Goal: Transaction & Acquisition: Obtain resource

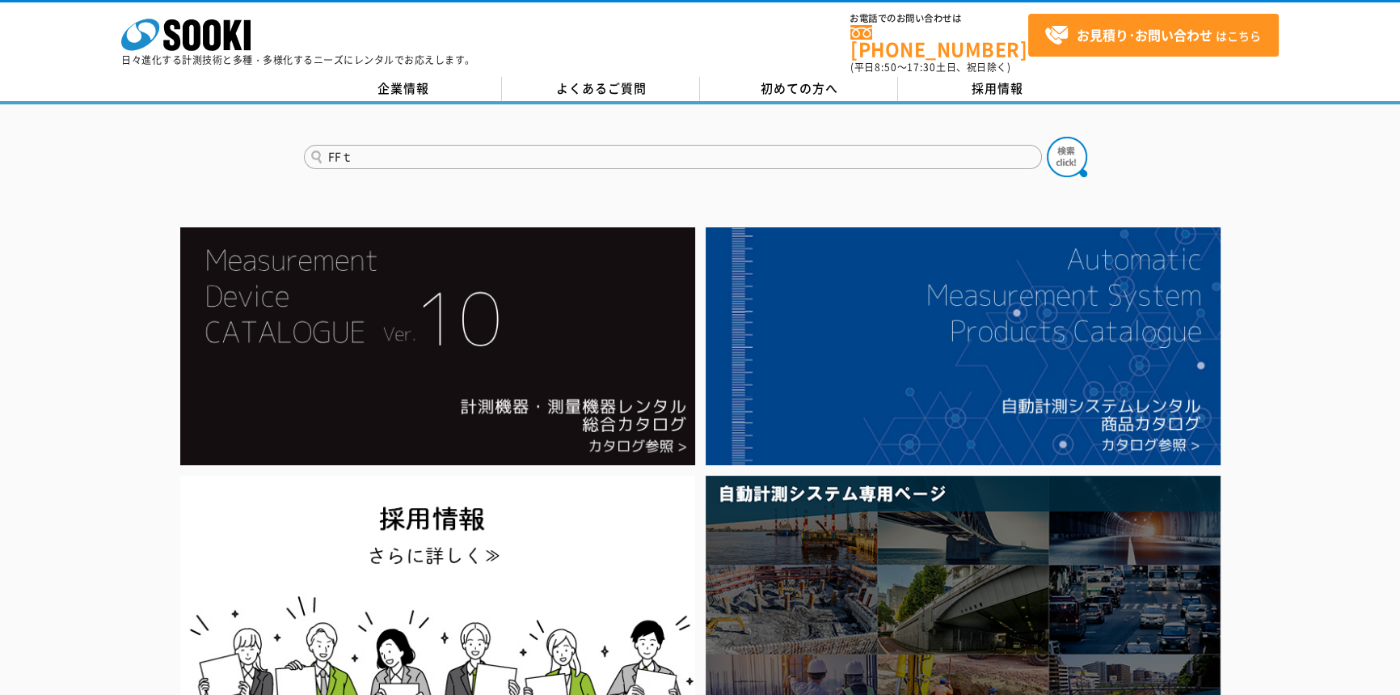
type input "FFｔ"
click at [1047, 137] on button at bounding box center [1067, 157] width 40 height 40
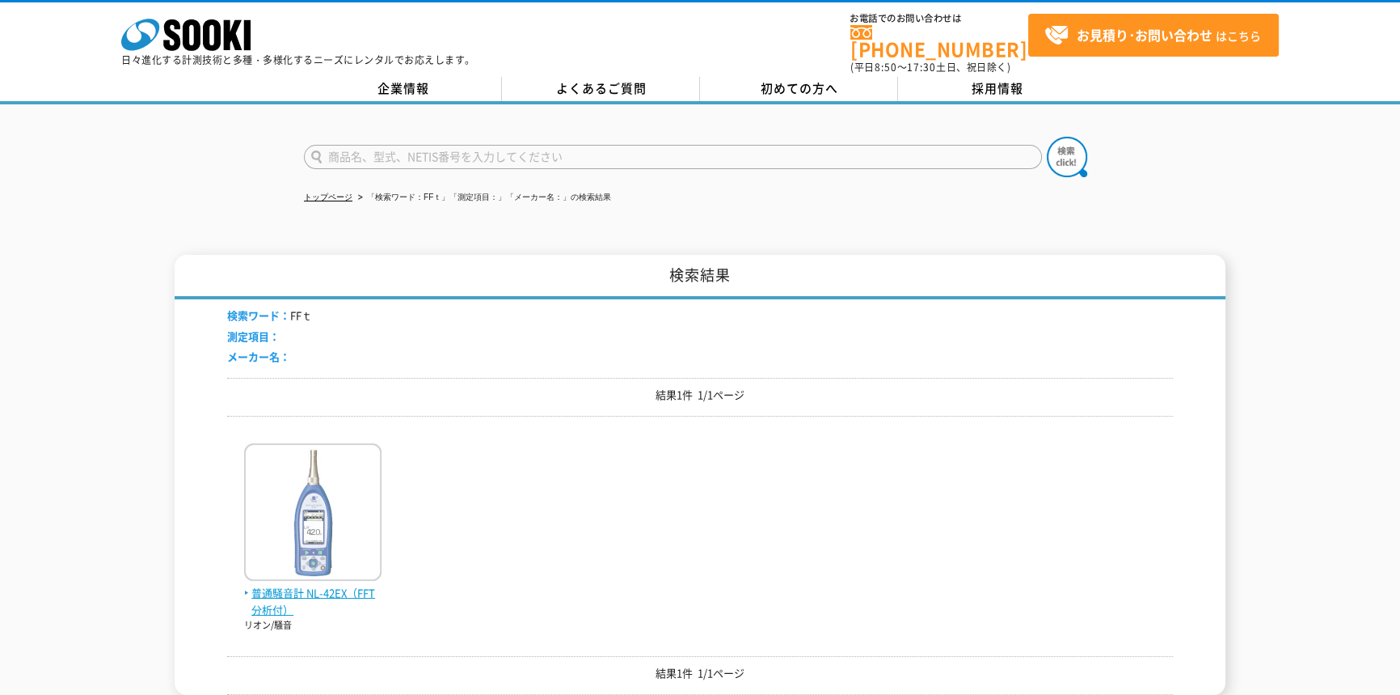
click at [366, 500] on img at bounding box center [312, 514] width 137 height 142
